Goal: Task Accomplishment & Management: Use online tool/utility

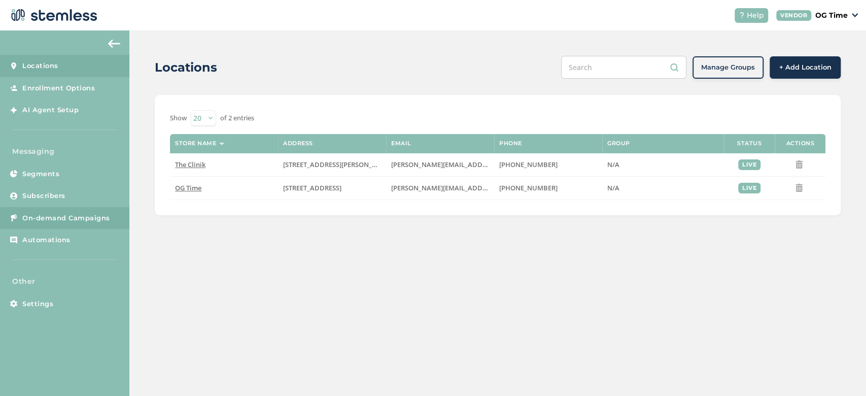
click at [62, 225] on link "On-demand Campaigns" at bounding box center [64, 218] width 129 height 22
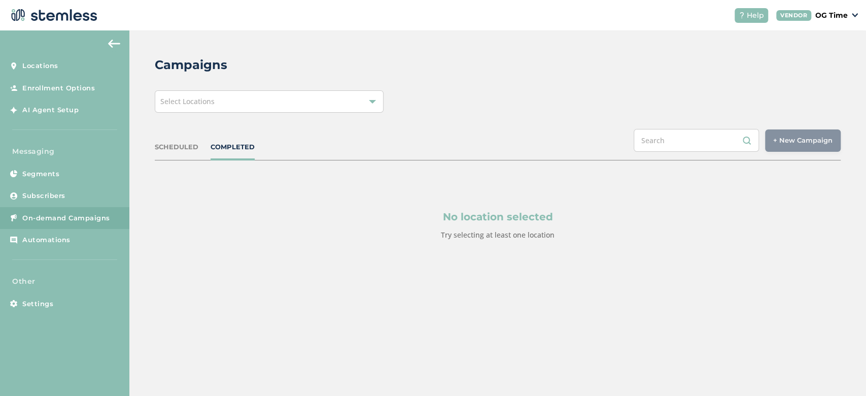
click at [291, 108] on div "Select Locations" at bounding box center [269, 101] width 229 height 22
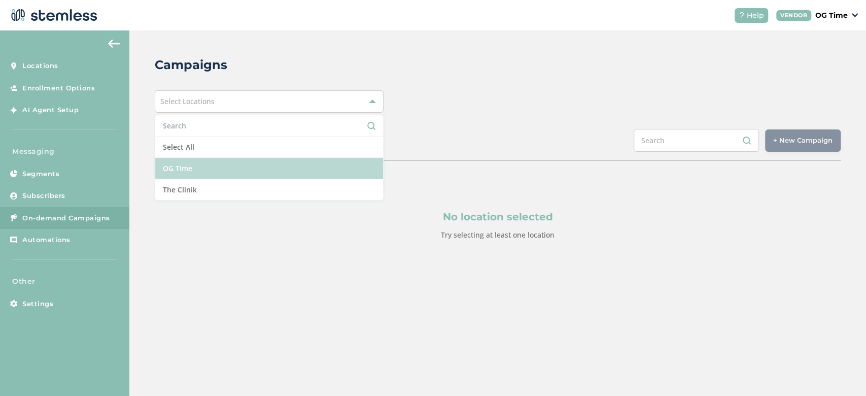
click at [218, 165] on li "OG Time" at bounding box center [269, 168] width 228 height 21
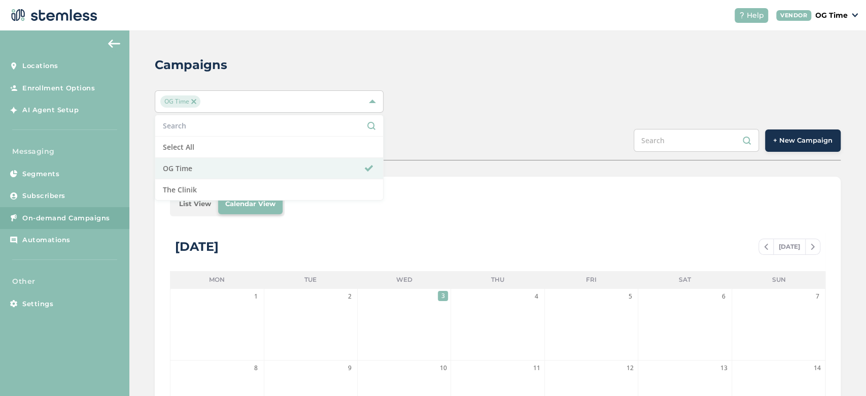
click at [813, 132] on button "+ New Campaign" at bounding box center [803, 140] width 76 height 22
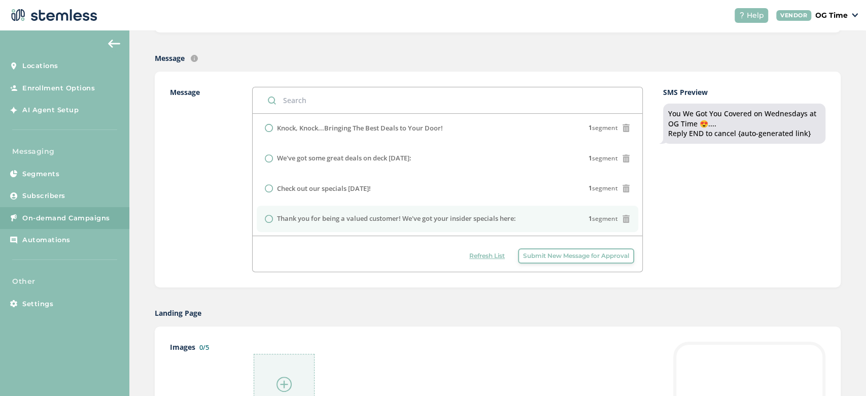
scroll to position [220, 0]
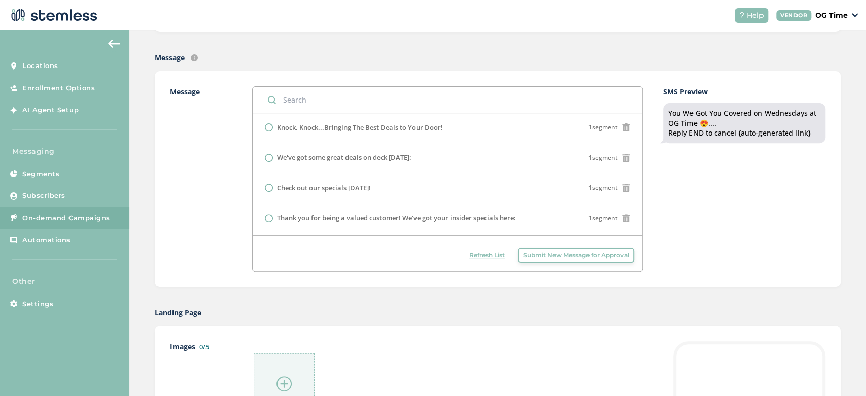
click at [562, 253] on span "Submit New Message for Approval" at bounding box center [576, 255] width 106 height 9
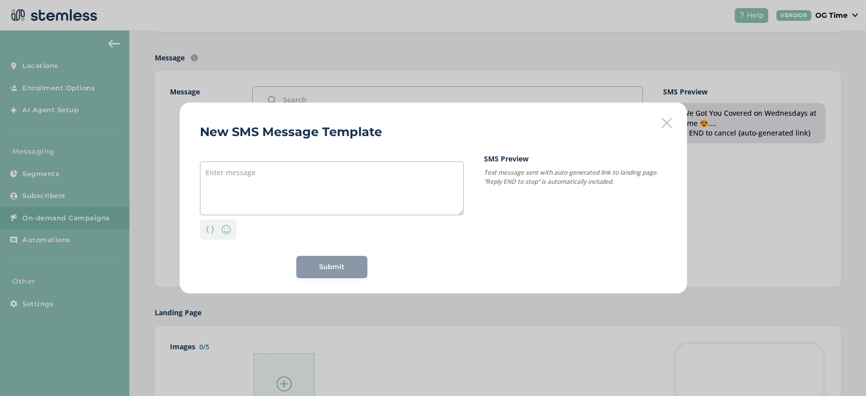
click at [259, 179] on textarea at bounding box center [332, 188] width 264 height 54
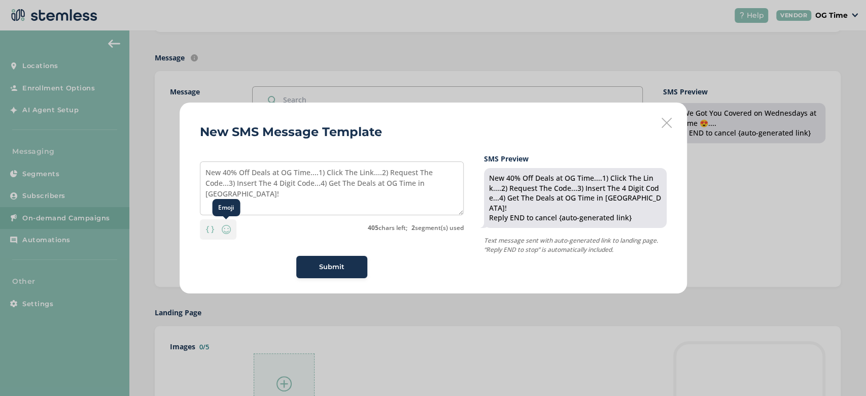
click at [225, 229] on img at bounding box center [226, 229] width 12 height 12
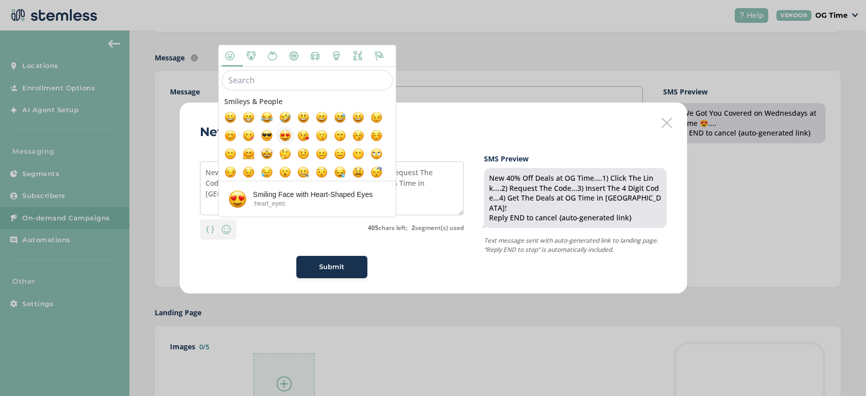
click at [290, 131] on span at bounding box center [285, 135] width 12 height 12
type textarea "New 40% Off Deals at OG Time....1) Click The Link....2) Request The Code...3) I…"
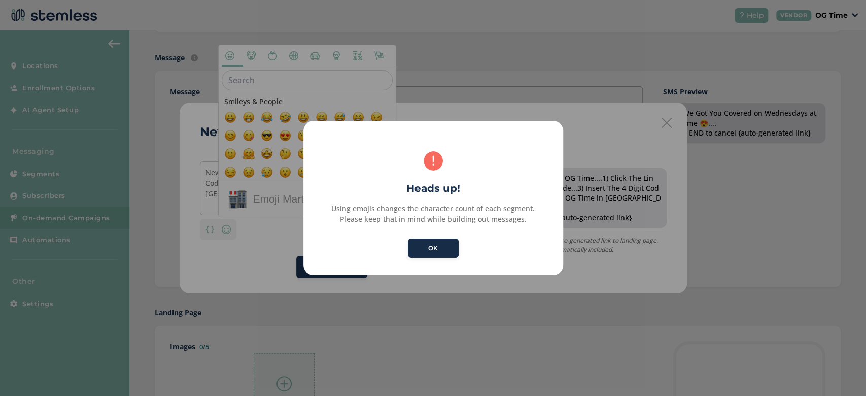
click at [431, 250] on button "OK" at bounding box center [433, 247] width 51 height 19
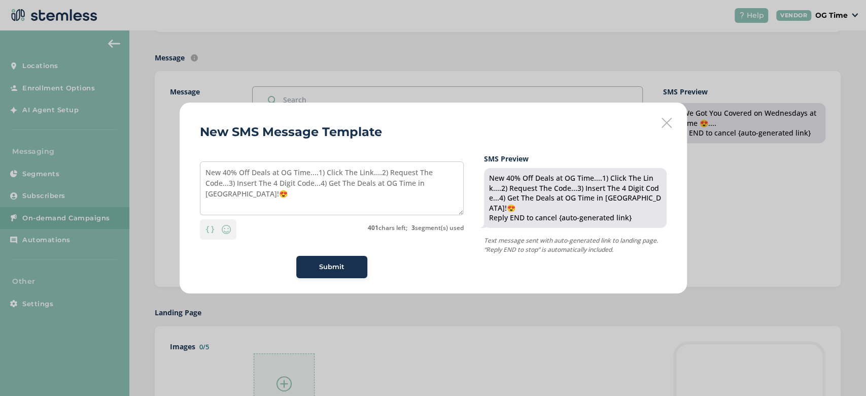
click at [333, 262] on span "Submit" at bounding box center [331, 267] width 25 height 10
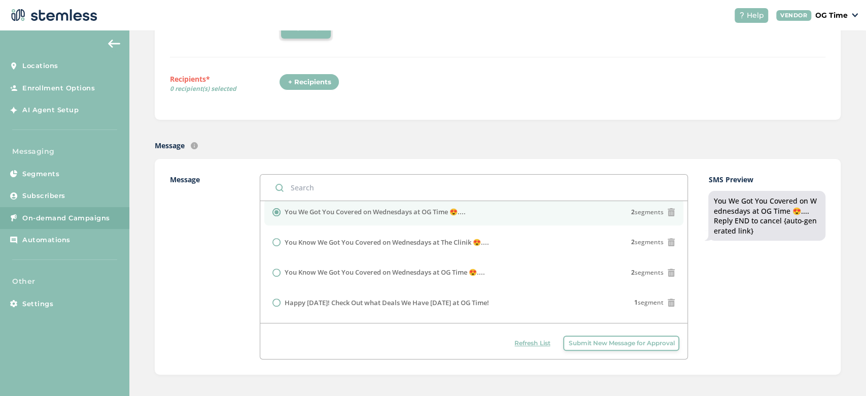
scroll to position [0, 0]
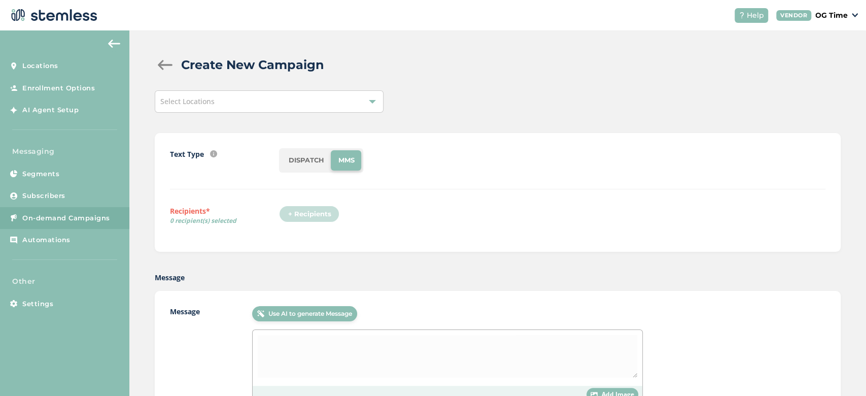
click at [370, 104] on div at bounding box center [372, 101] width 7 height 7
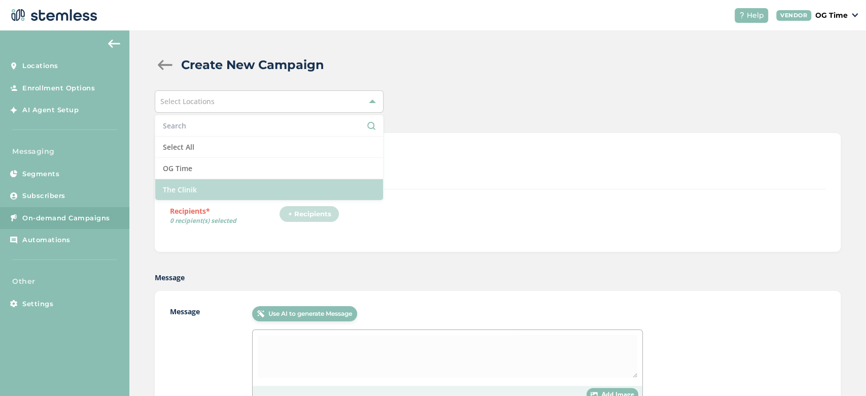
click at [223, 179] on li "The Clinik" at bounding box center [269, 189] width 228 height 21
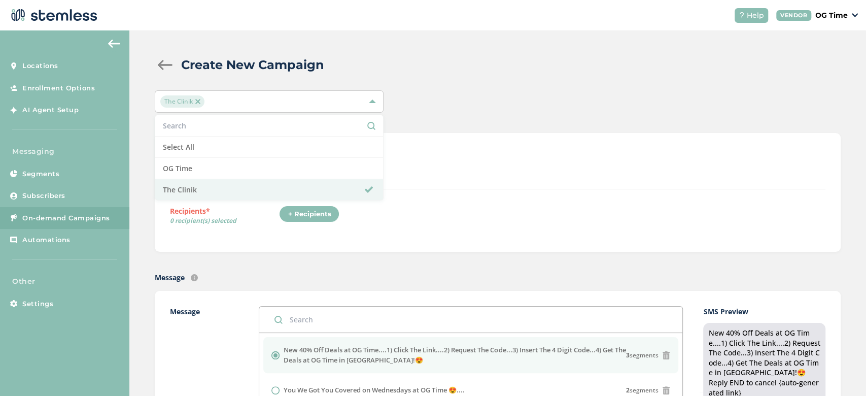
click at [197, 103] on img at bounding box center [197, 101] width 5 height 5
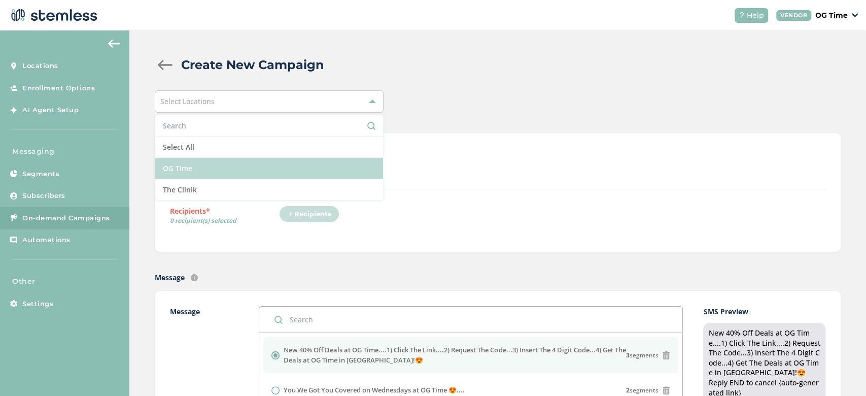
click at [199, 170] on li "OG Time" at bounding box center [269, 168] width 228 height 21
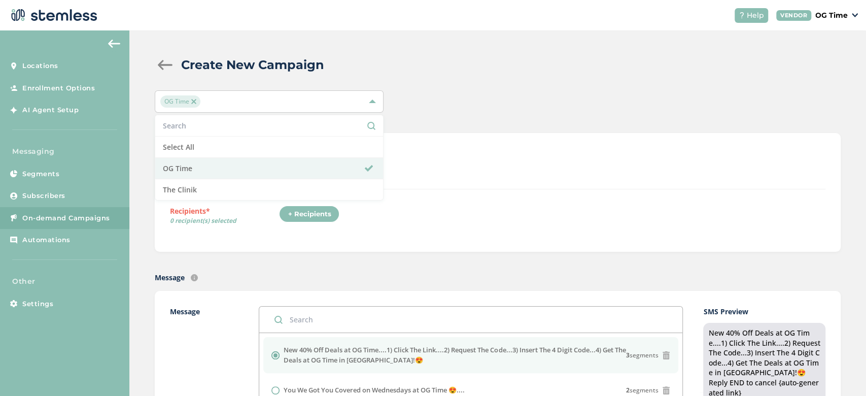
click at [73, 216] on span "On-demand Campaigns" at bounding box center [66, 218] width 88 height 10
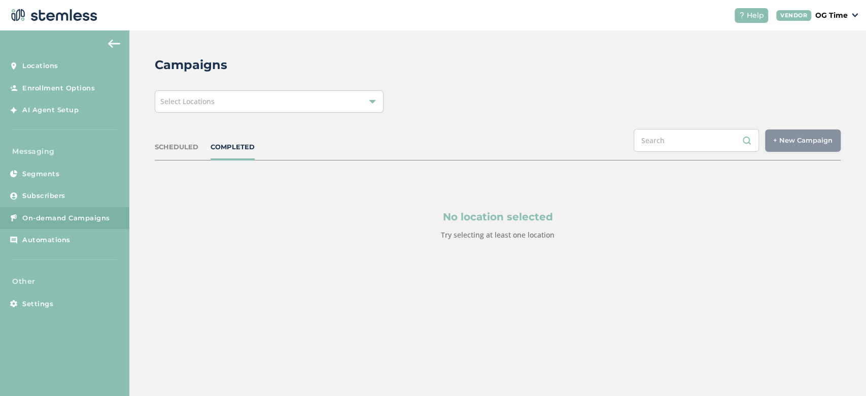
click at [240, 111] on div "Select Locations" at bounding box center [269, 101] width 229 height 22
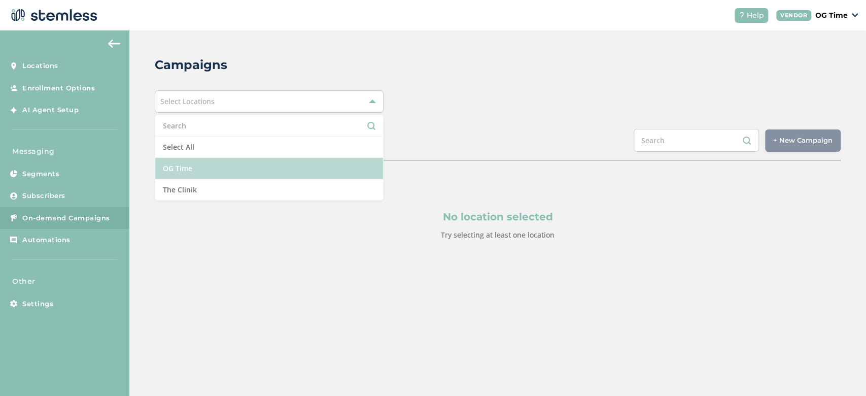
click at [242, 172] on li "OG Time" at bounding box center [269, 168] width 228 height 21
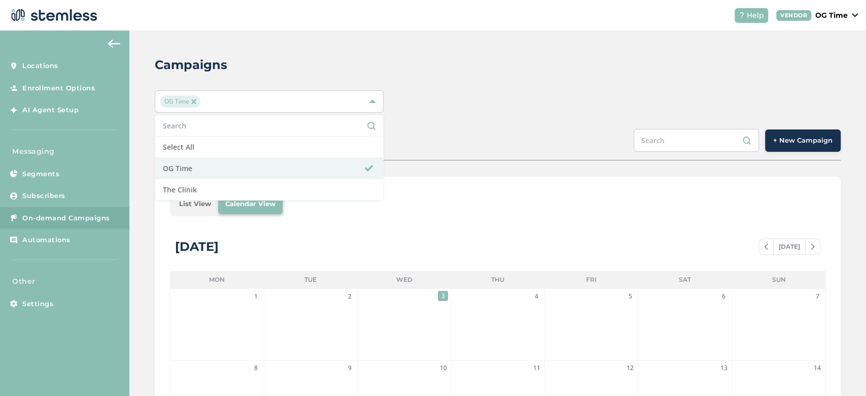
click at [475, 100] on div "OG Time Select All OG Time The Clinik" at bounding box center [498, 101] width 686 height 22
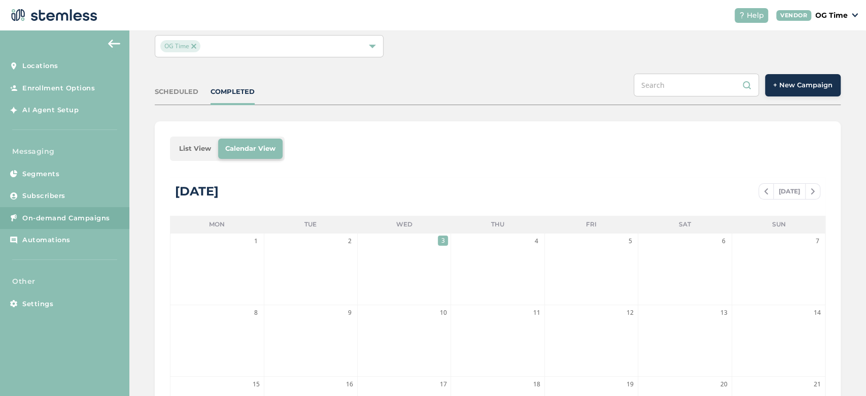
scroll to position [57, 0]
click at [764, 188] on img at bounding box center [766, 190] width 4 height 6
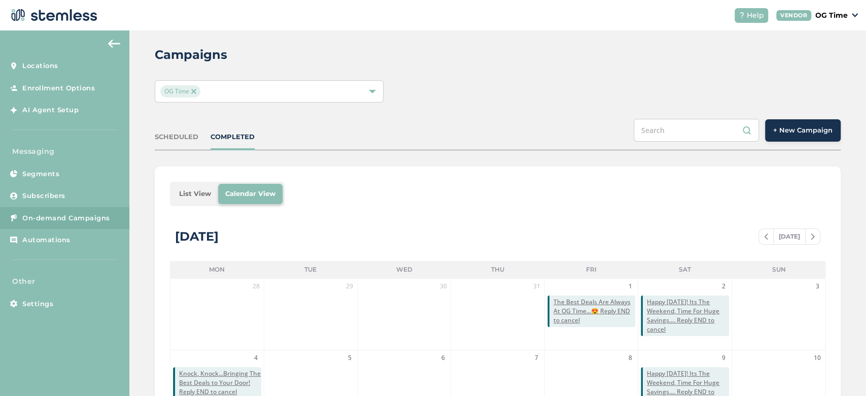
scroll to position [10, 0]
click at [759, 239] on span at bounding box center [766, 237] width 14 height 12
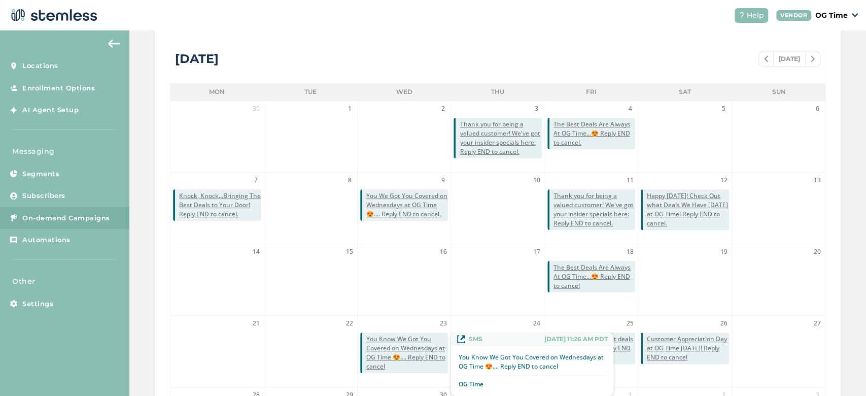
scroll to position [290, 0]
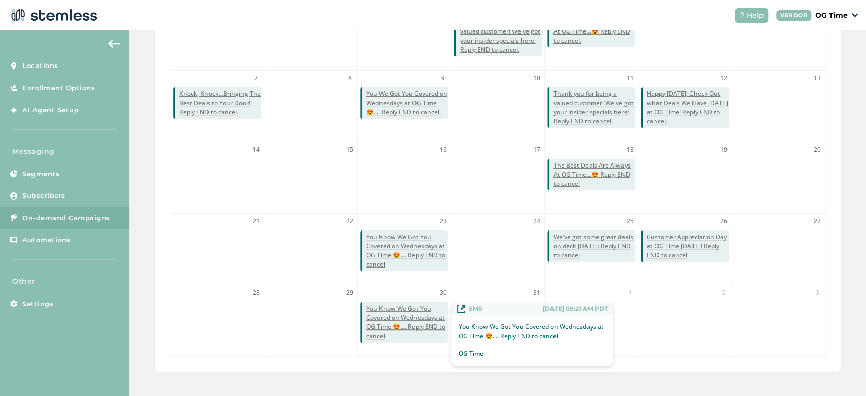
click at [408, 319] on span "You Know We Got You Covered on Wednesdays at OG Time 😍.... Reply END to cancel" at bounding box center [407, 322] width 82 height 37
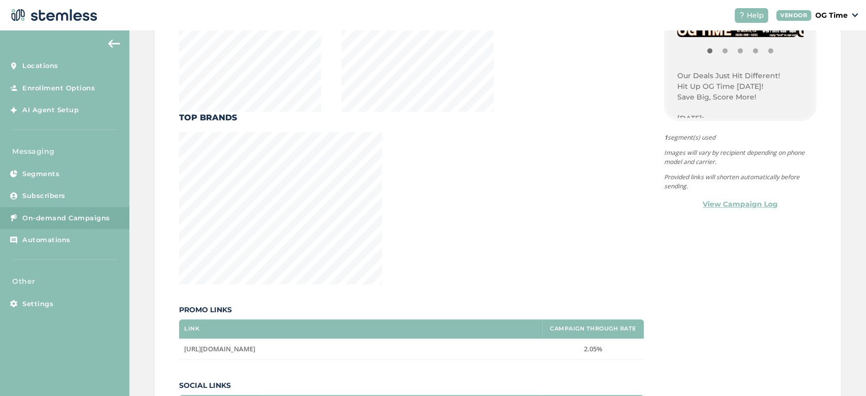
scroll to position [81, 0]
click at [677, 63] on p "Our Deals Just Hit Different!" at bounding box center [740, 64] width 126 height 11
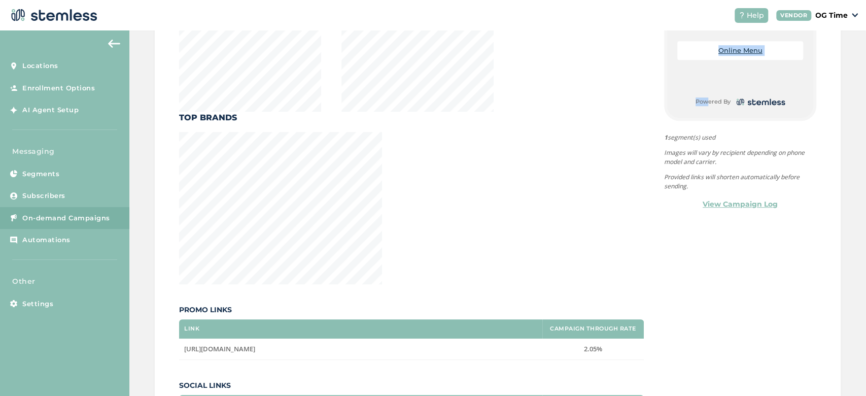
drag, startPoint x: 670, startPoint y: 64, endPoint x: 697, endPoint y: 62, distance: 27.5
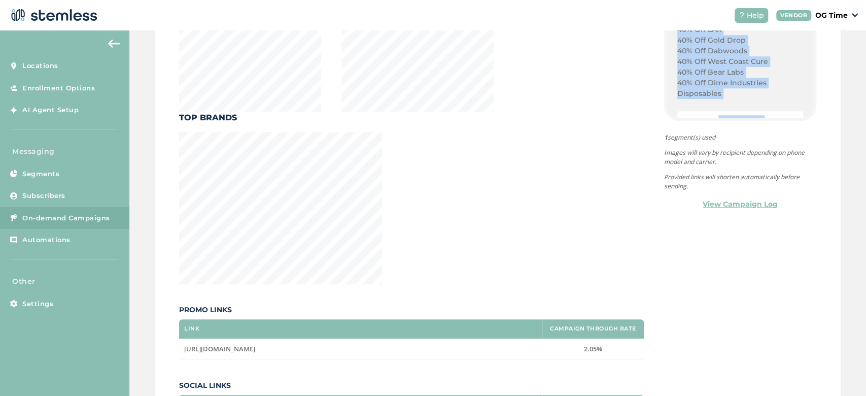
click at [714, 93] on p "40% Off Dime Industries Disposables" at bounding box center [740, 88] width 126 height 21
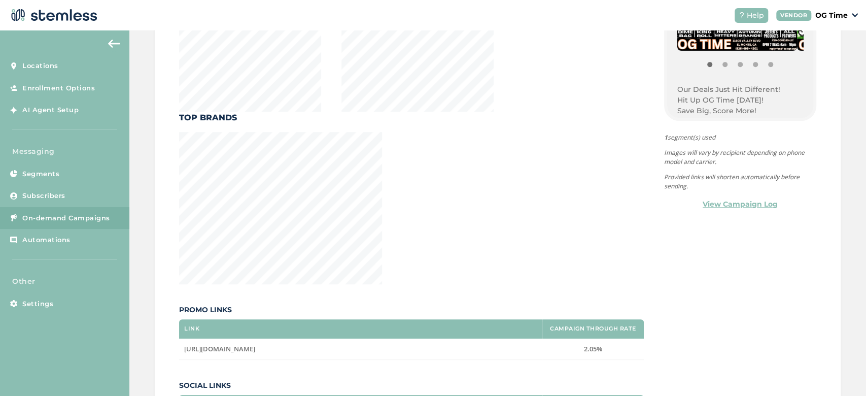
scroll to position [69, 0]
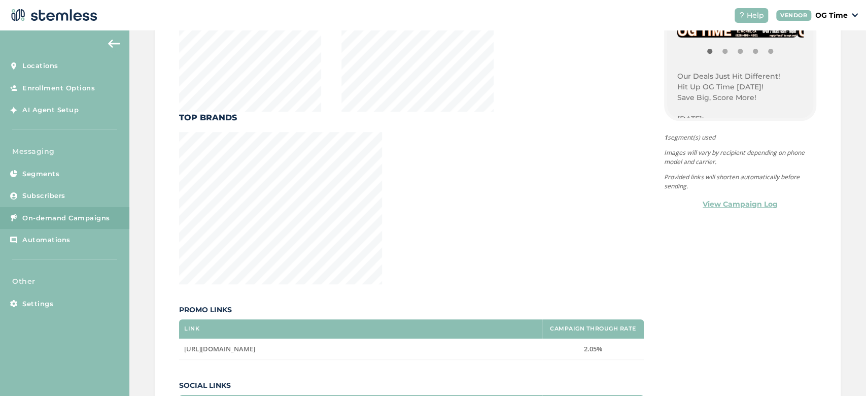
click at [677, 77] on p "Our Deals Just Hit Different!" at bounding box center [740, 76] width 126 height 11
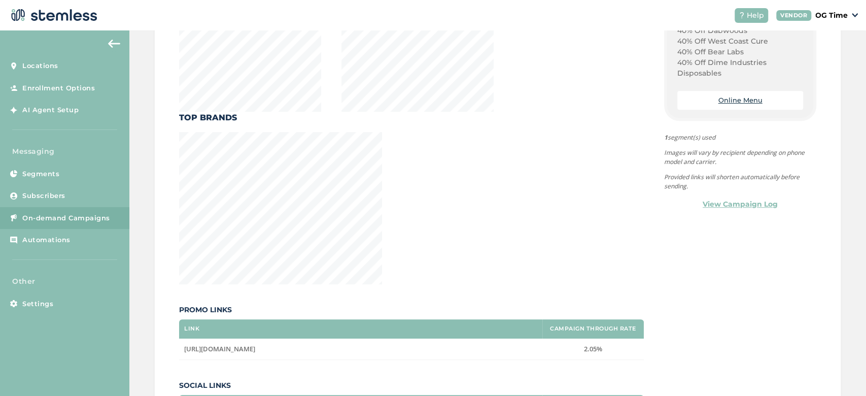
scroll to position [944, 0]
click at [711, 73] on p "40% Off Dime Industries Disposables" at bounding box center [740, 69] width 126 height 21
copy div "Our Deals Just Hit Different! Hit Up OG Time [DATE]! Save Big, Score More! [DAT…"
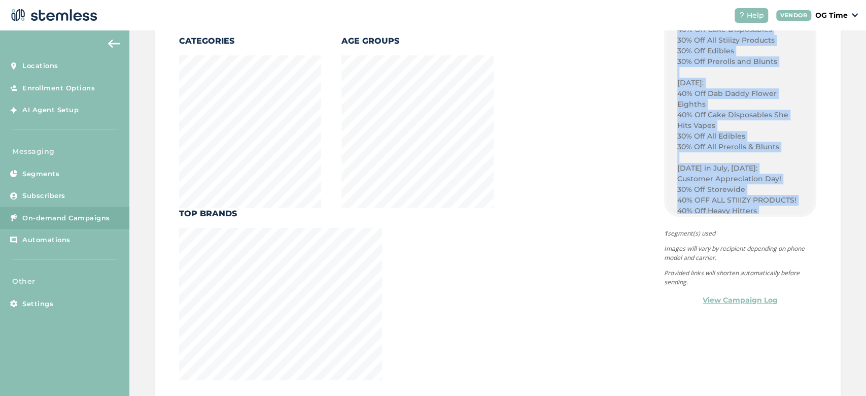
scroll to position [690, 0]
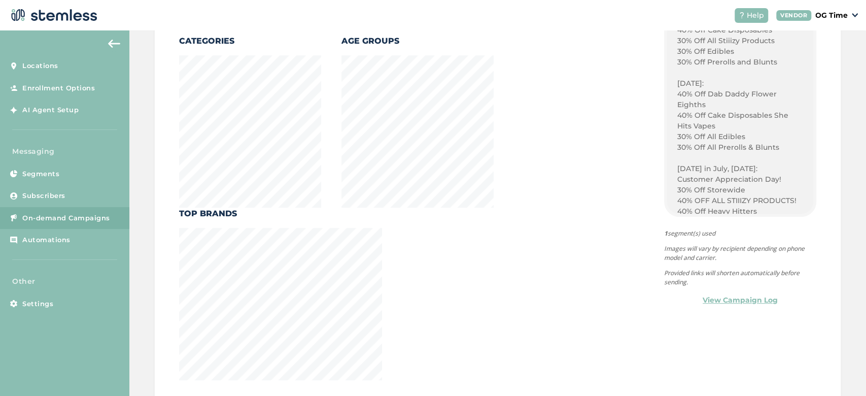
click at [564, 185] on div "Categories Age Groups Top Brands" at bounding box center [411, 207] width 465 height 345
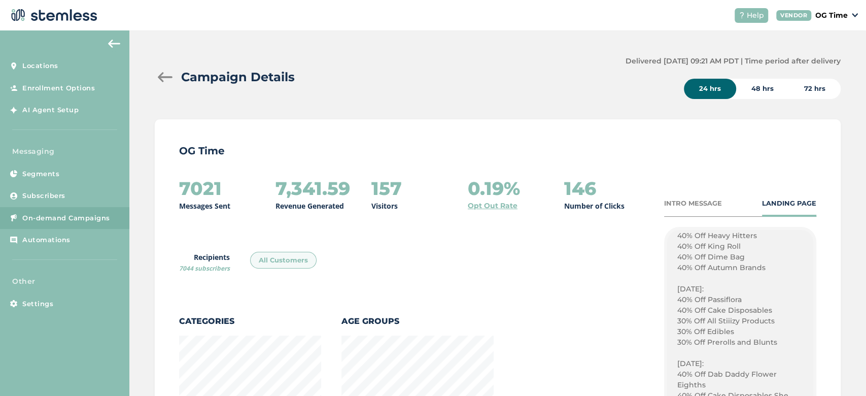
click at [73, 213] on span "On-demand Campaigns" at bounding box center [66, 218] width 88 height 10
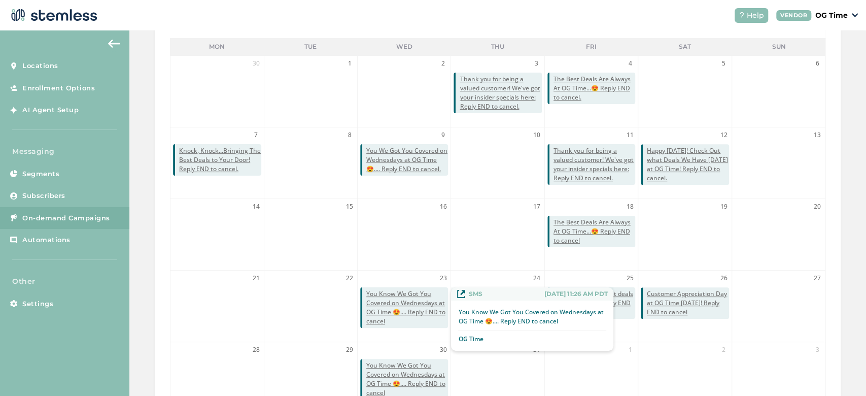
scroll to position [229, 0]
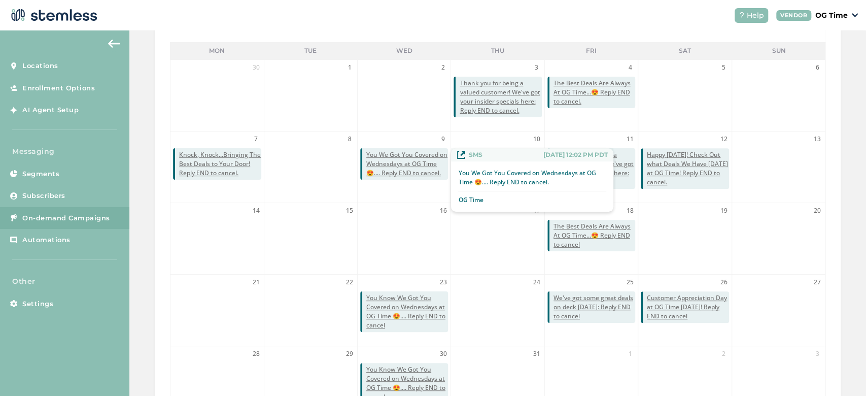
click at [401, 152] on span "You We Got You Covered on Wednesdays at OG Time 😍.... Reply END to cancel." at bounding box center [407, 163] width 82 height 27
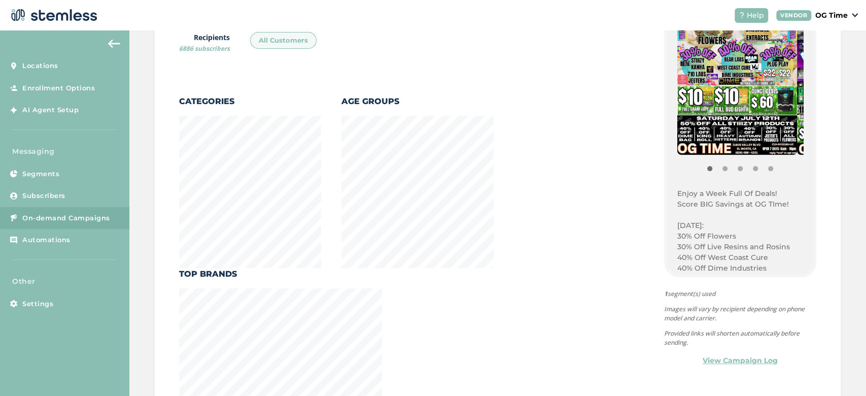
scroll to position [177, 0]
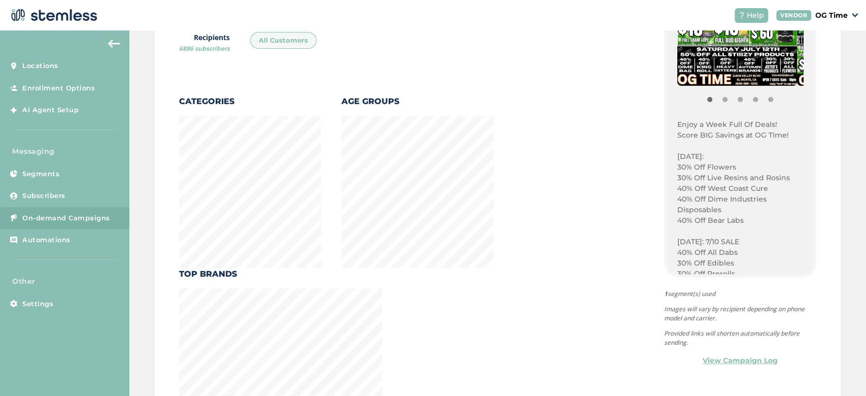
click at [677, 126] on p "Enjoy a Week Full Of Deals!" at bounding box center [740, 124] width 126 height 11
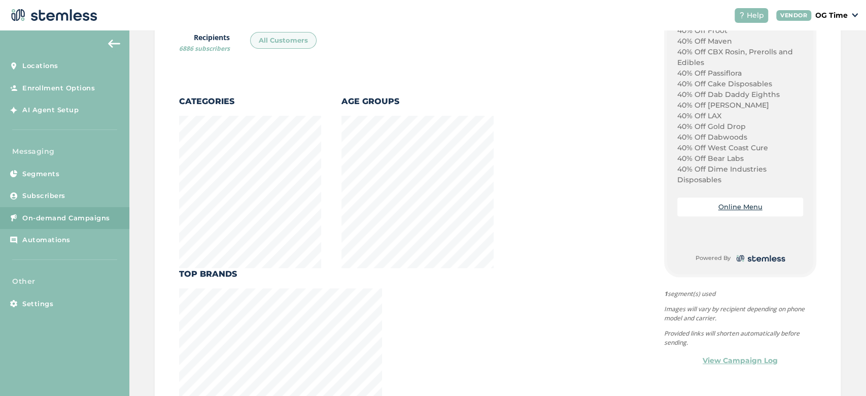
scroll to position [276, 0]
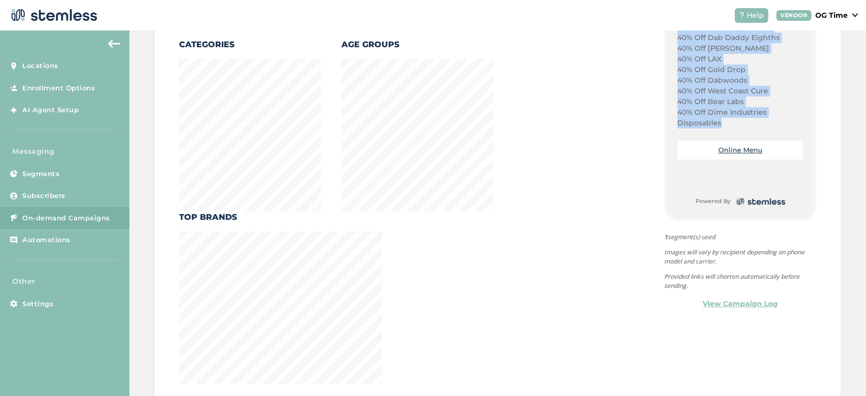
click at [711, 120] on p "40% Off Dime Industries Disposables" at bounding box center [740, 117] width 126 height 21
copy div "Enjoy a Week Full Of Deals! Score BIG Savings at OG TIme! [DATE]: 30% Off Flowe…"
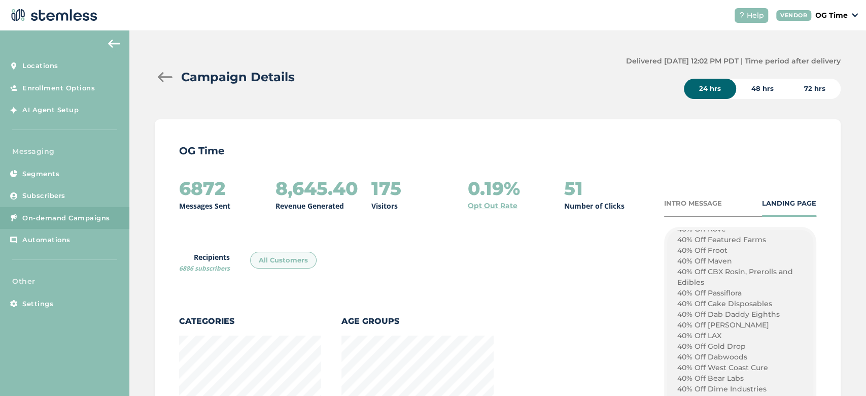
click at [166, 73] on div at bounding box center [165, 77] width 20 height 10
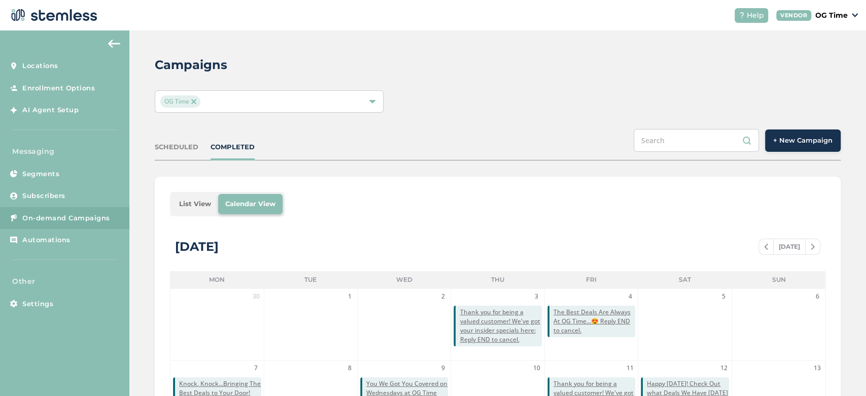
click at [789, 147] on button "+ New Campaign" at bounding box center [803, 140] width 76 height 22
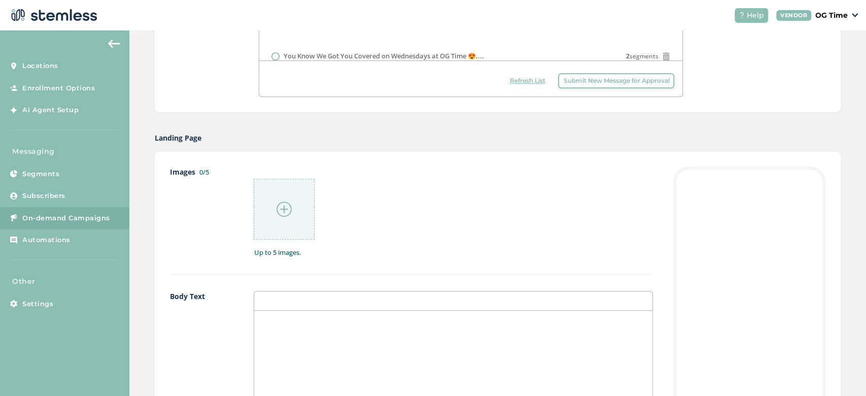
scroll to position [425, 0]
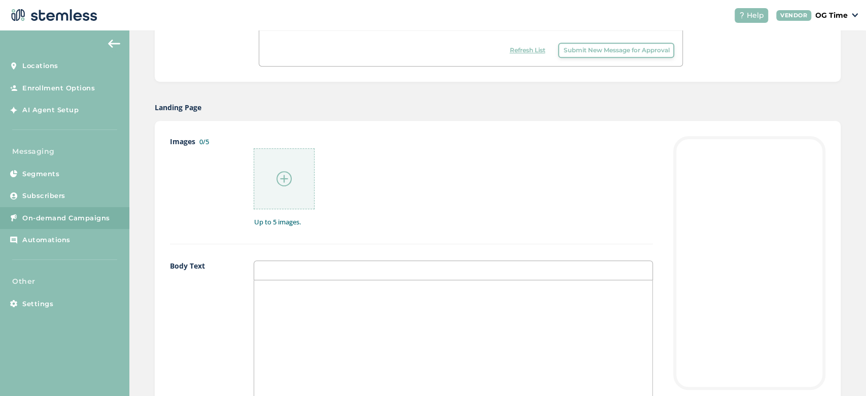
click at [313, 300] on div at bounding box center [453, 381] width 398 height 202
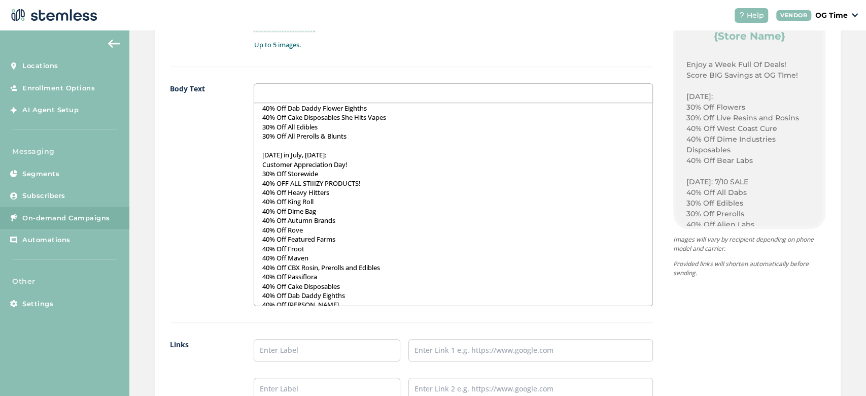
scroll to position [426, 0]
click at [339, 155] on p "[DATE] in July, [DATE]:" at bounding box center [453, 155] width 383 height 9
click at [339, 148] on p at bounding box center [453, 146] width 383 height 9
click at [343, 156] on p "[DATE] in July, [DATE]:" at bounding box center [453, 155] width 383 height 9
click at [321, 157] on p "[DATE] in July, [DATE]:" at bounding box center [453, 155] width 383 height 9
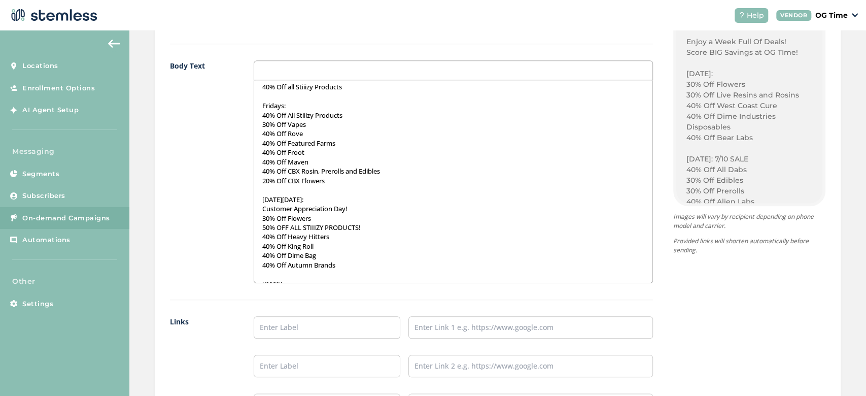
scroll to position [151, 0]
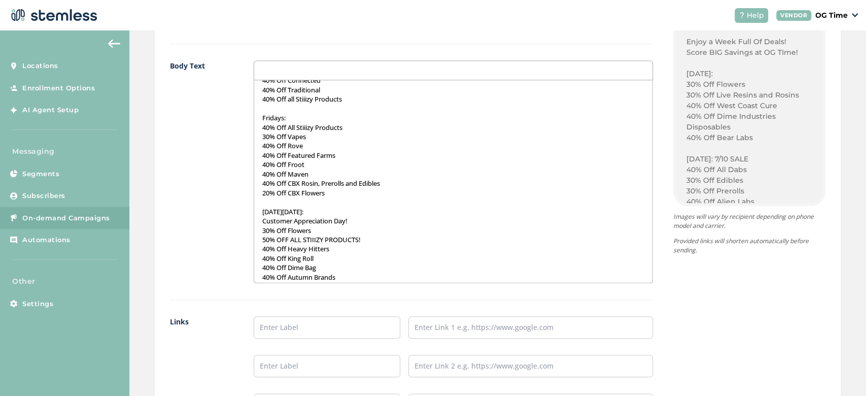
click at [352, 217] on p "Customer Appreciation Day!" at bounding box center [453, 220] width 383 height 9
click at [322, 211] on p "[DATE][DATE]:" at bounding box center [453, 211] width 383 height 9
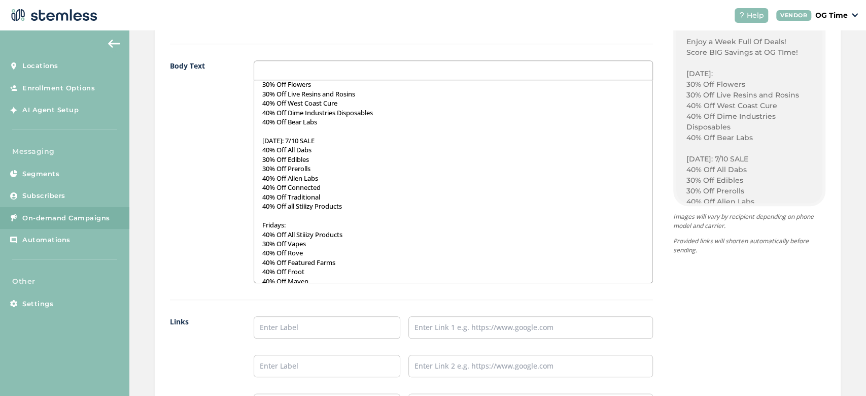
scroll to position [0, 0]
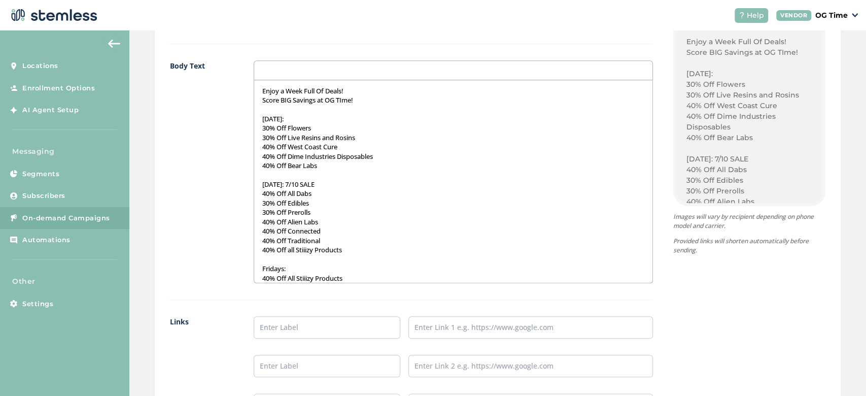
click at [311, 123] on p "30% Off Flowers" at bounding box center [453, 127] width 383 height 9
click at [309, 119] on p "[DATE]:" at bounding box center [453, 118] width 383 height 9
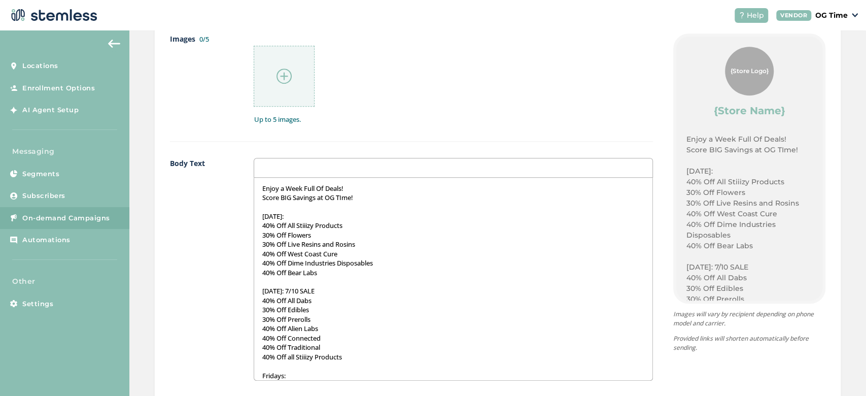
scroll to position [526, 0]
click at [361, 201] on p "Score BIG Savings at OG TIme!" at bounding box center [453, 198] width 383 height 9
drag, startPoint x: 361, startPoint y: 201, endPoint x: 265, endPoint y: 188, distance: 97.2
click at [265, 188] on div "Enjoy a Week Full Of Deals! Score BIG Savings at OG TIme! [DATE]: 40% Off All S…" at bounding box center [453, 280] width 398 height 202
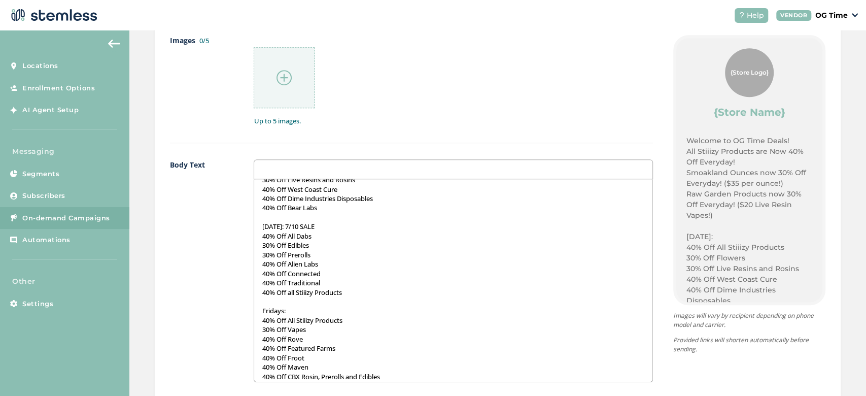
scroll to position [84, 0]
click at [327, 225] on p "[DATE]: 7/10 SALE" at bounding box center [453, 227] width 383 height 9
click at [265, 236] on p "40% Off All Dabs" at bounding box center [453, 236] width 383 height 9
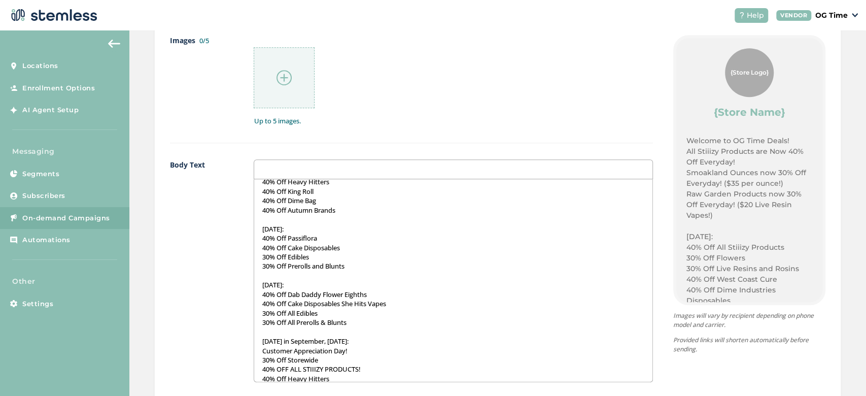
scroll to position [336, 0]
click at [298, 229] on p "[DATE]:" at bounding box center [453, 227] width 383 height 9
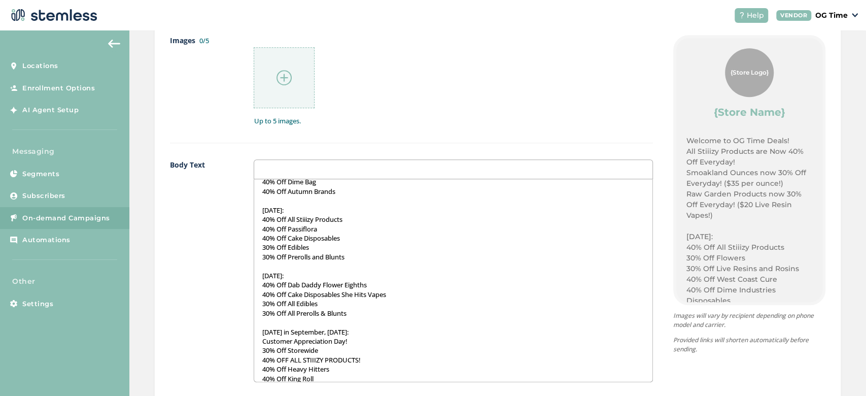
scroll to position [366, 0]
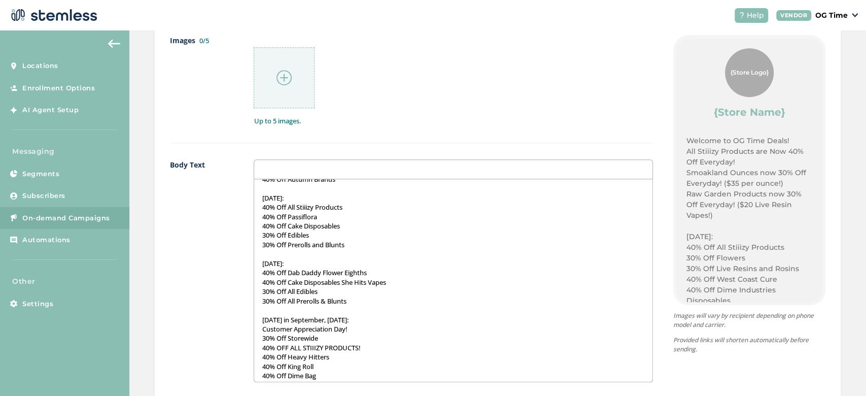
click at [307, 264] on p "[DATE]:" at bounding box center [453, 263] width 383 height 9
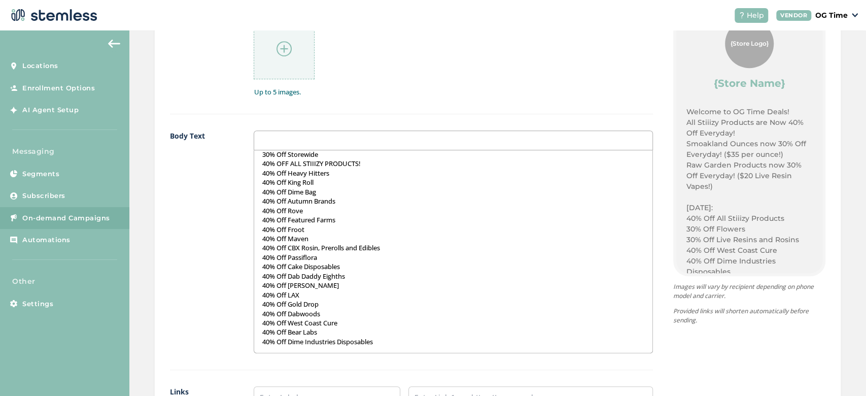
scroll to position [800, 0]
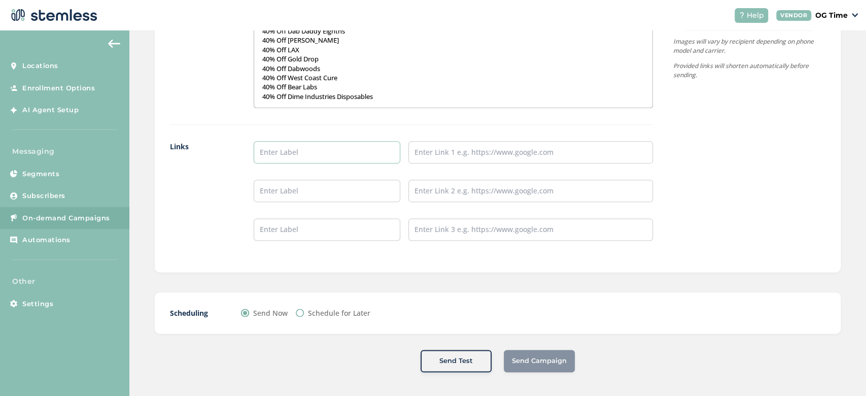
click at [279, 148] on input "text" at bounding box center [327, 152] width 147 height 22
type input "Online Menu"
click at [446, 154] on input "text" at bounding box center [530, 152] width 245 height 22
type input "[URL][DOMAIN_NAME]"
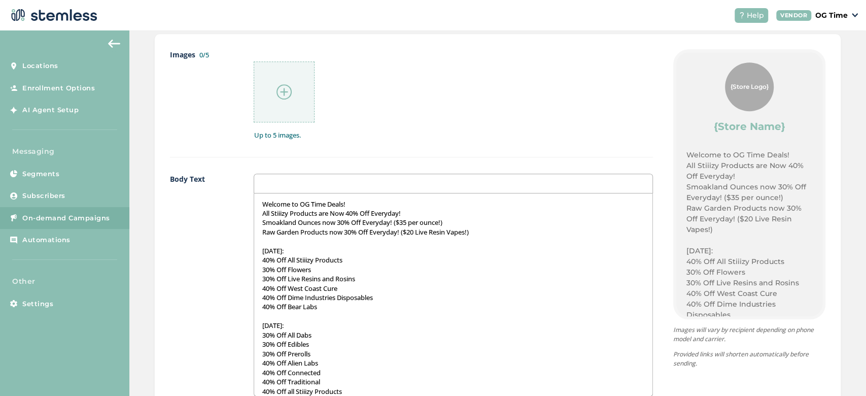
scroll to position [400, 0]
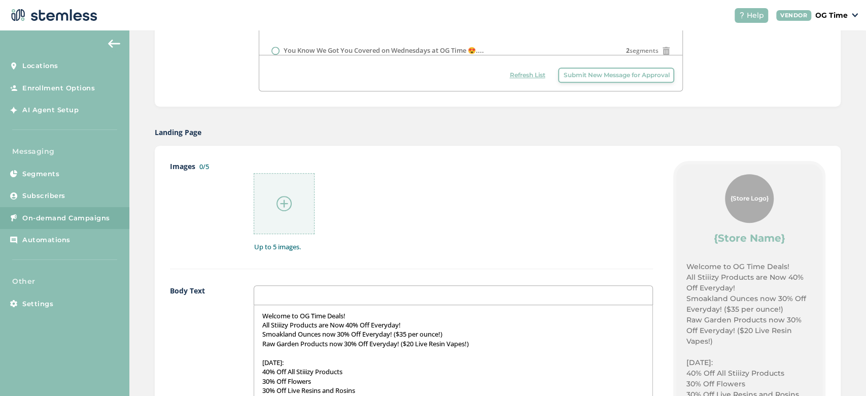
click at [286, 207] on img at bounding box center [283, 203] width 15 height 15
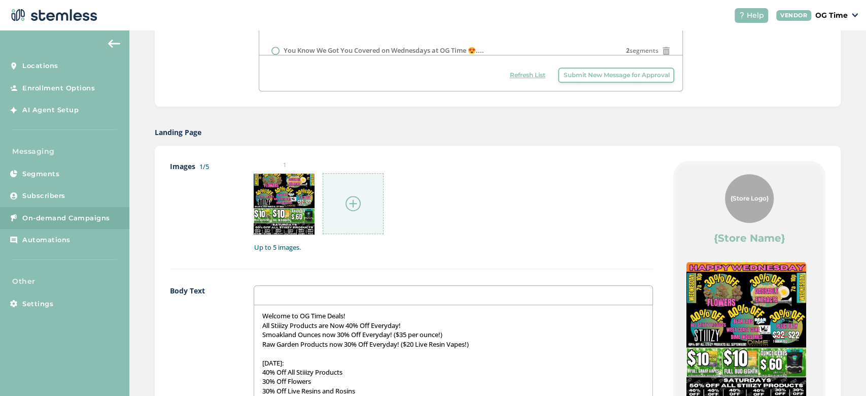
click at [355, 201] on img at bounding box center [352, 203] width 15 height 15
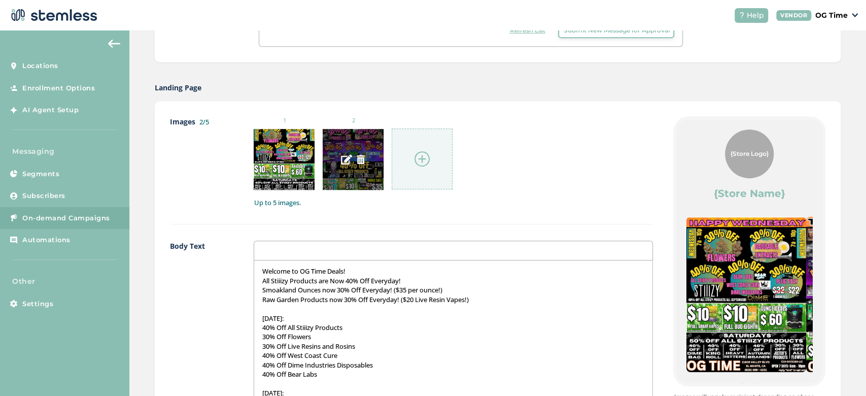
scroll to position [439, 0]
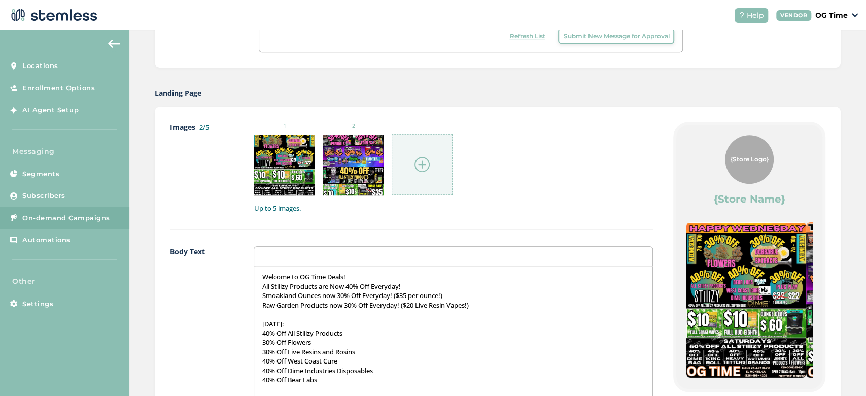
click at [578, 142] on div "1 2" at bounding box center [453, 159] width 399 height 74
click at [414, 168] on img at bounding box center [421, 164] width 15 height 15
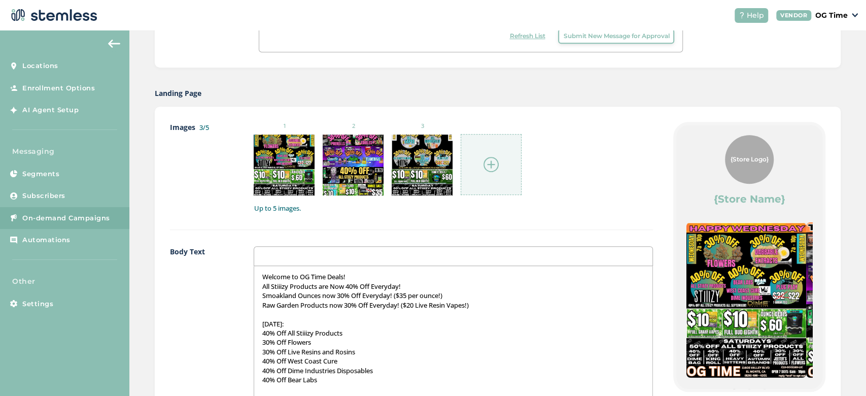
click at [489, 163] on img at bounding box center [490, 164] width 15 height 15
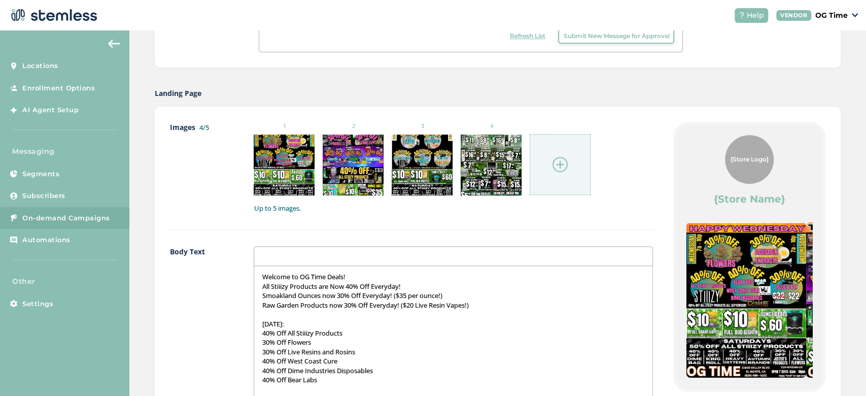
click at [564, 162] on img at bounding box center [559, 164] width 15 height 15
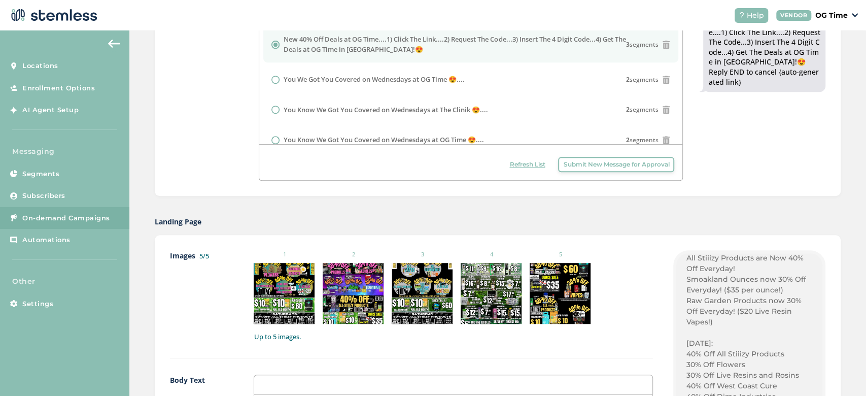
scroll to position [0, 0]
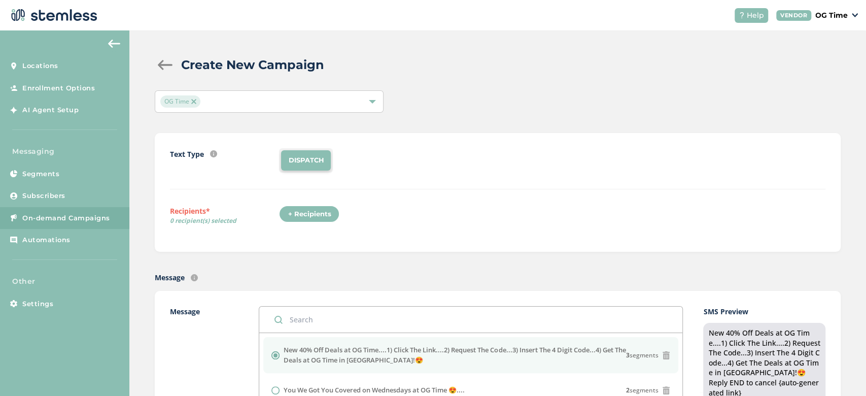
click at [316, 213] on div "+ Recipients" at bounding box center [309, 213] width 60 height 17
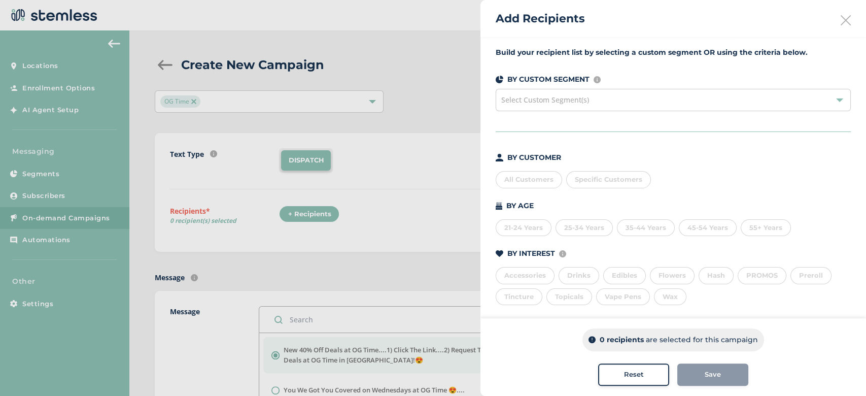
click at [532, 176] on div "All Customers" at bounding box center [529, 179] width 66 height 17
click at [722, 380] on button "Save" at bounding box center [712, 374] width 71 height 22
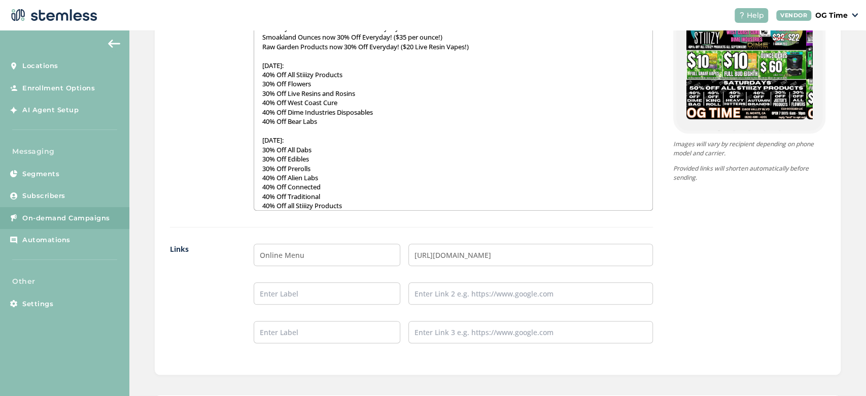
scroll to position [800, 0]
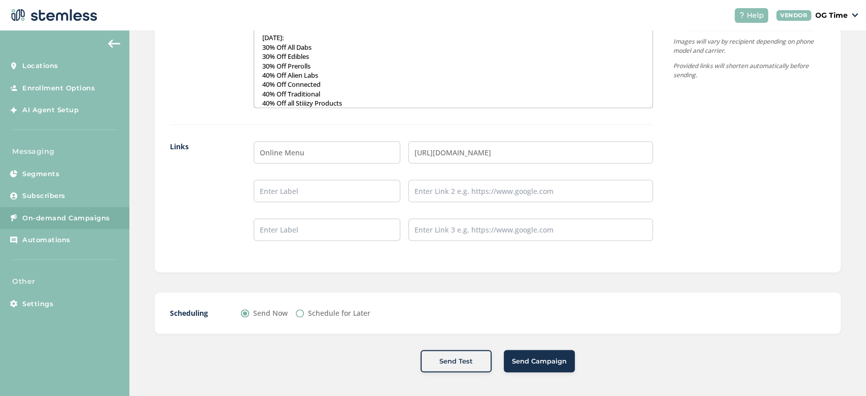
click at [540, 358] on span "Send Campaign" at bounding box center [539, 361] width 55 height 10
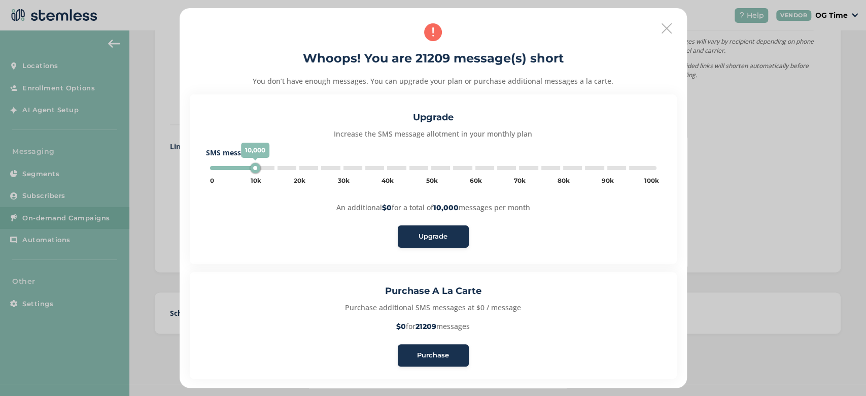
type input "5000"
drag, startPoint x: 662, startPoint y: 28, endPoint x: 663, endPoint y: 18, distance: 9.8
click at [663, 18] on div "Whoops! You are 21209 message(s) short You don’t have enough messages. You can …" at bounding box center [433, 198] width 507 height 380
click at [662, 27] on icon at bounding box center [667, 28] width 10 height 10
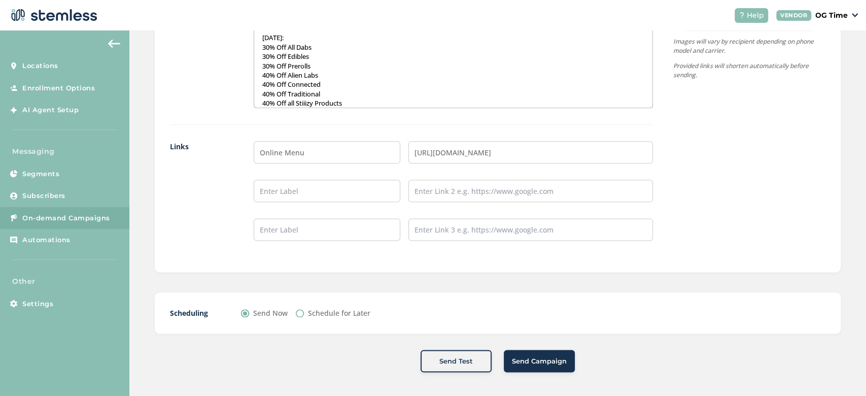
click at [542, 357] on span "Send Campaign" at bounding box center [539, 361] width 55 height 10
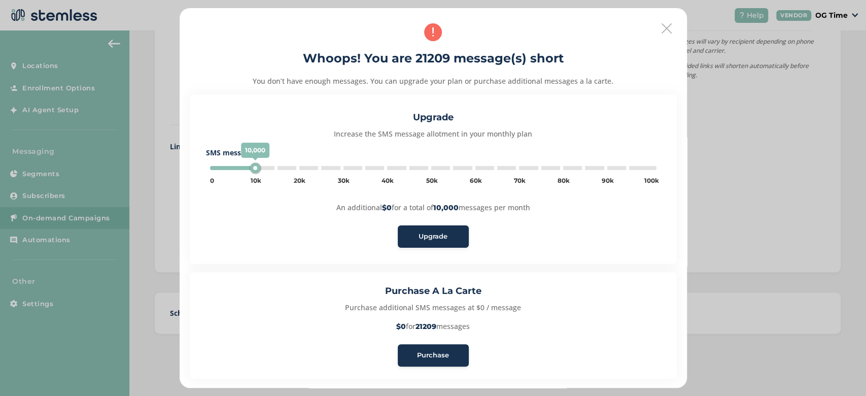
type input "5000"
click at [438, 357] on span "Purchase" at bounding box center [433, 355] width 32 height 10
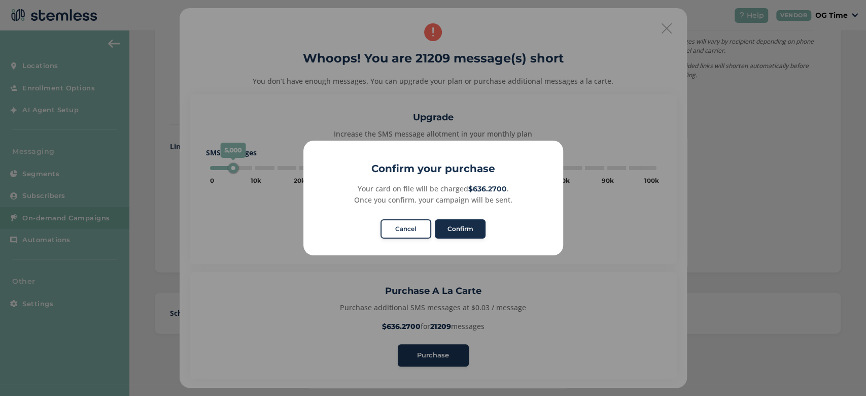
click at [459, 221] on button "Confirm" at bounding box center [460, 228] width 51 height 19
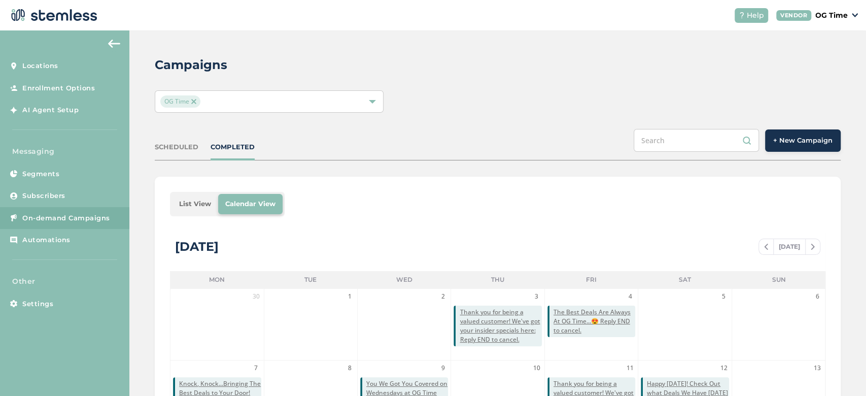
click at [806, 241] on span at bounding box center [813, 246] width 14 height 12
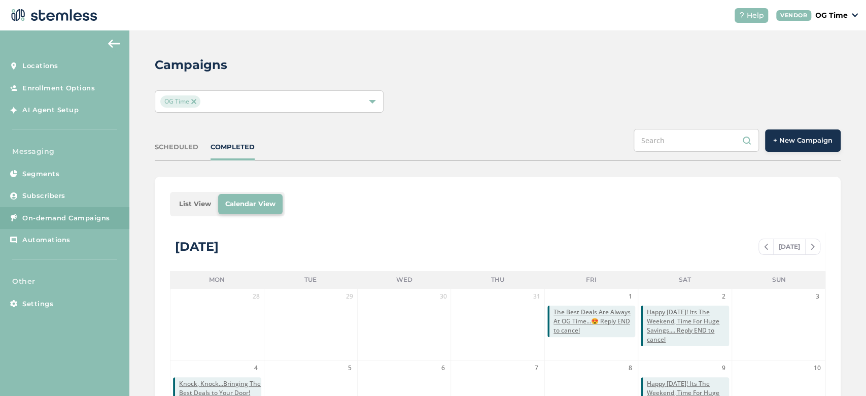
click at [806, 241] on span at bounding box center [813, 246] width 14 height 12
